Goal: Navigation & Orientation: Find specific page/section

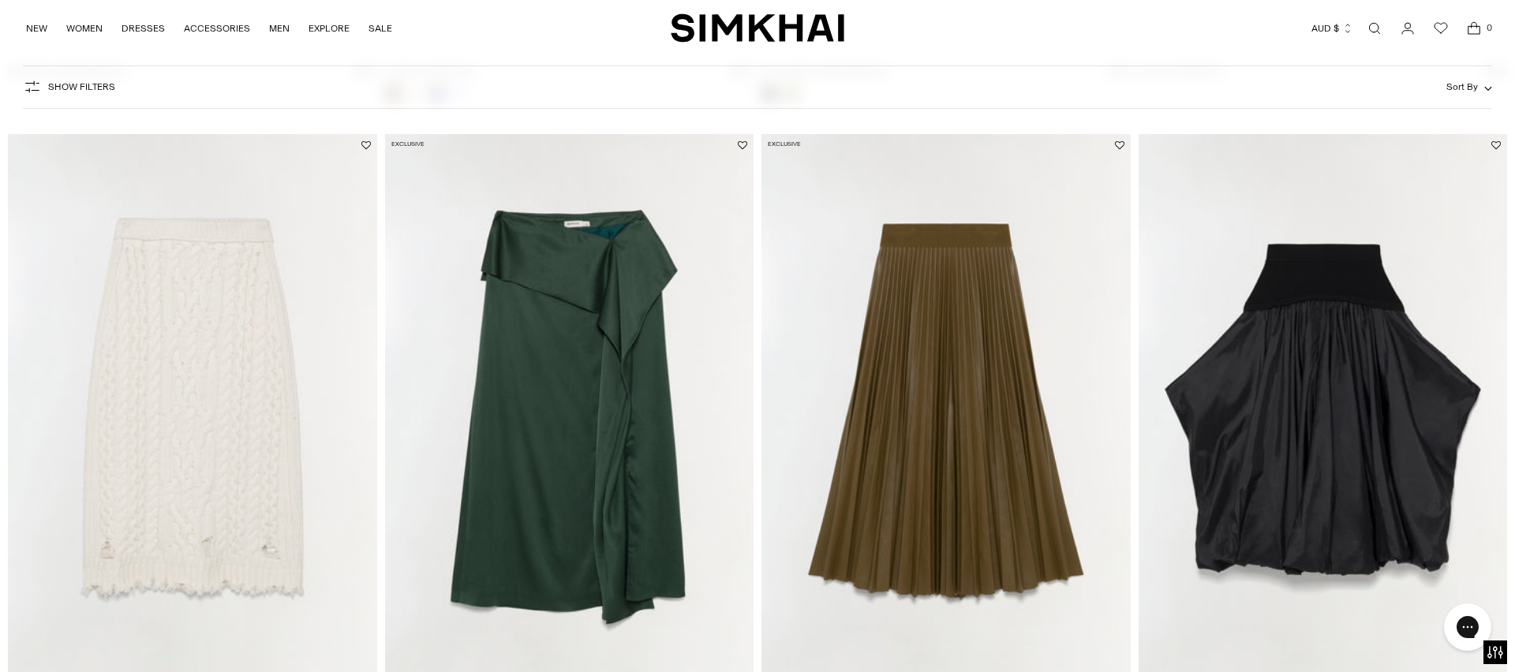
scroll to position [1391, 0]
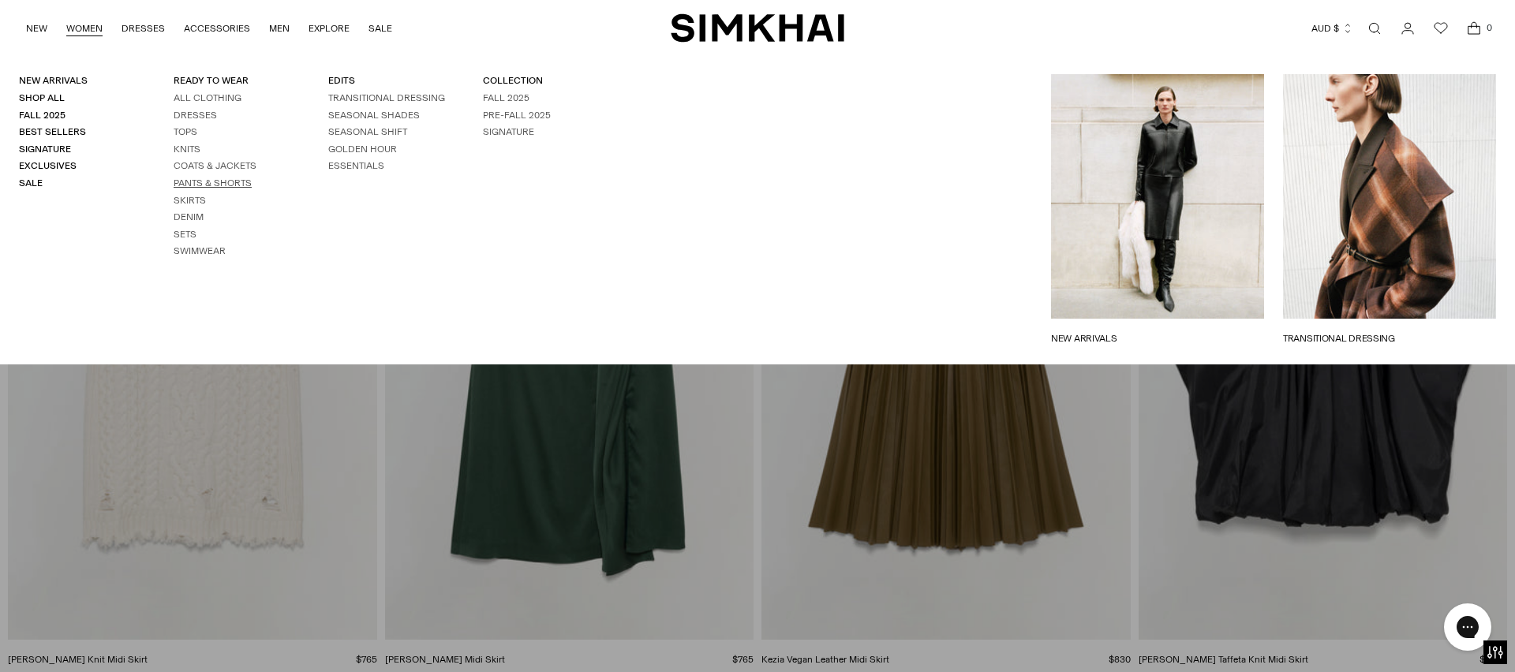
click at [217, 185] on link "Pants & Shorts" at bounding box center [213, 183] width 78 height 11
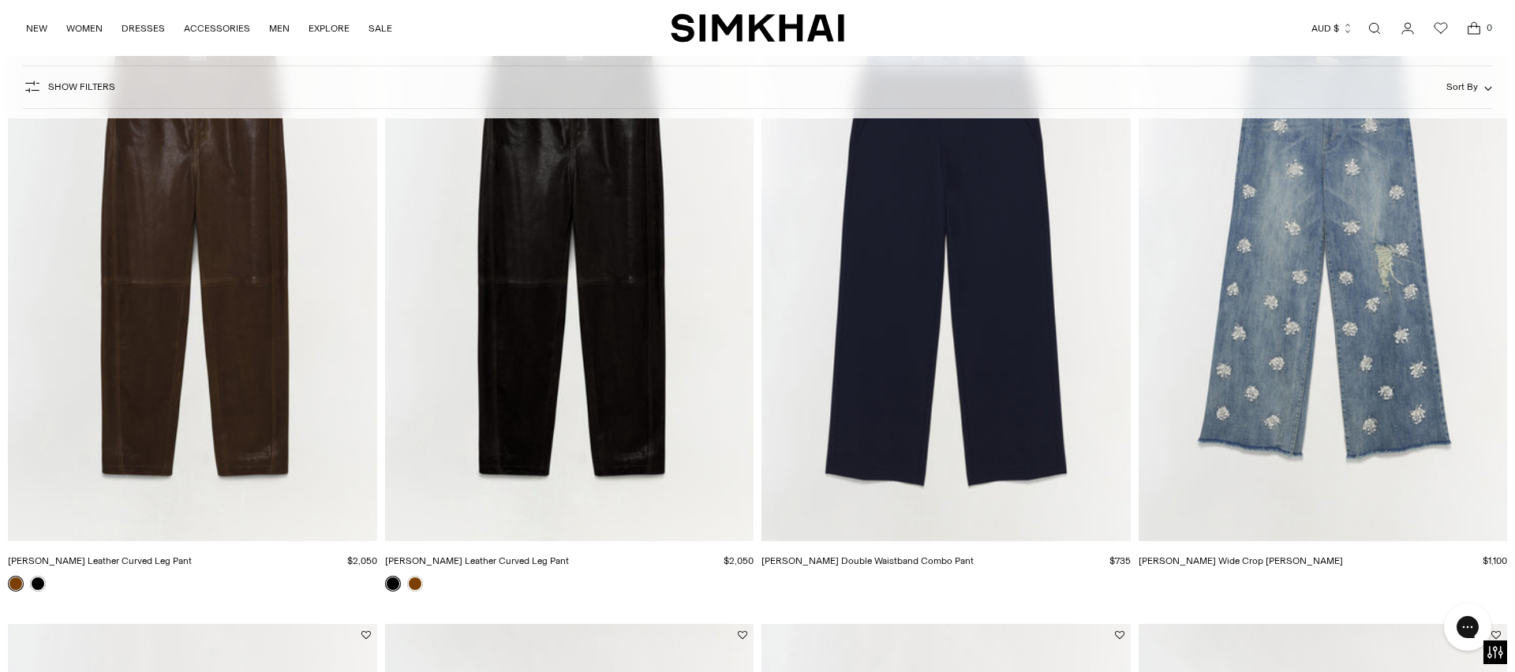
scroll to position [1502, 0]
